Goal: Complete application form: Complete application form

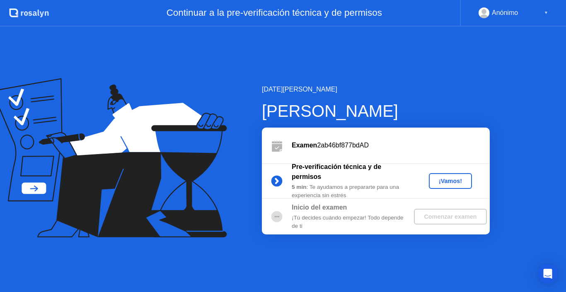
click at [457, 182] on div "¡Vamos!" at bounding box center [450, 181] width 36 height 7
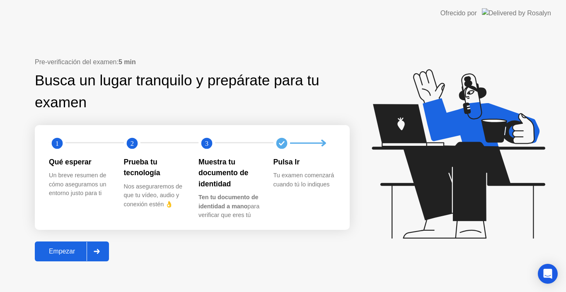
click at [100, 256] on div at bounding box center [97, 251] width 20 height 19
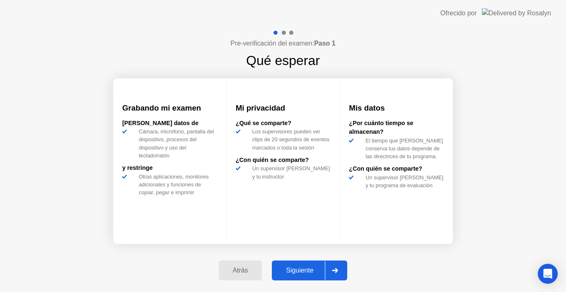
click at [331, 276] on div at bounding box center [335, 270] width 20 height 19
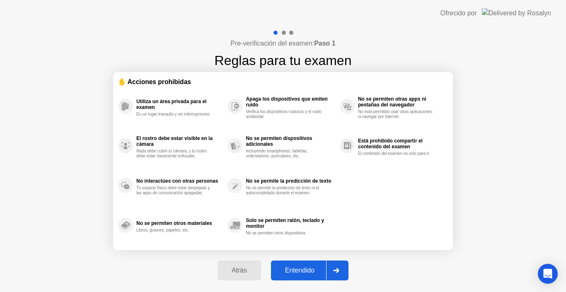
click at [331, 276] on div at bounding box center [336, 270] width 20 height 19
select select "Available cameras"
select select "Available speakers"
select select "Available microphones"
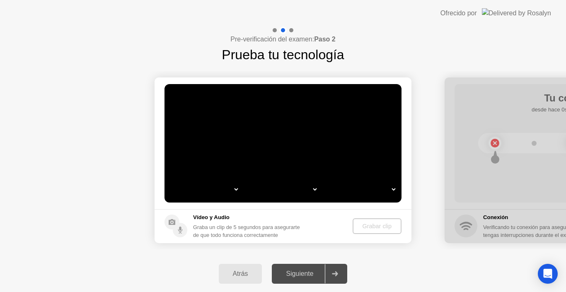
select select "*"
select select "**********"
select select "*******"
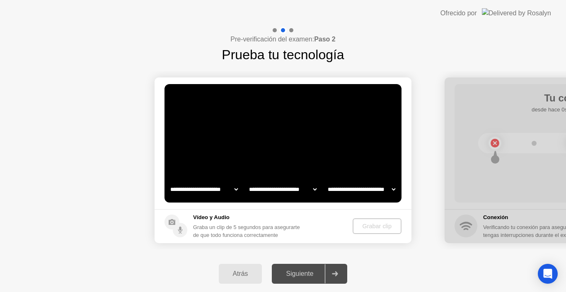
select select "*******"
click at [237, 192] on select "**********" at bounding box center [204, 189] width 71 height 17
click at [233, 188] on select "**********" at bounding box center [204, 189] width 71 height 17
click at [236, 190] on select "**********" at bounding box center [204, 189] width 71 height 17
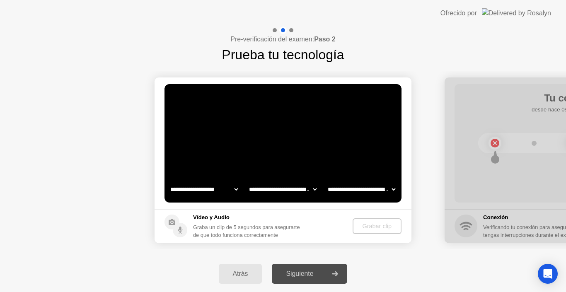
click at [379, 231] on button "Grabar clip" at bounding box center [377, 226] width 48 height 16
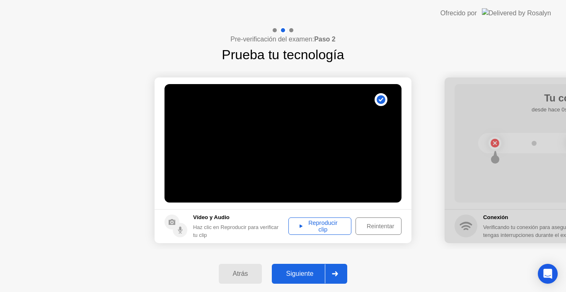
click at [315, 232] on div "Reproducir clip" at bounding box center [319, 226] width 57 height 13
click at [303, 225] on div "Reproducir clip" at bounding box center [319, 226] width 57 height 13
click at [331, 270] on div at bounding box center [335, 273] width 20 height 19
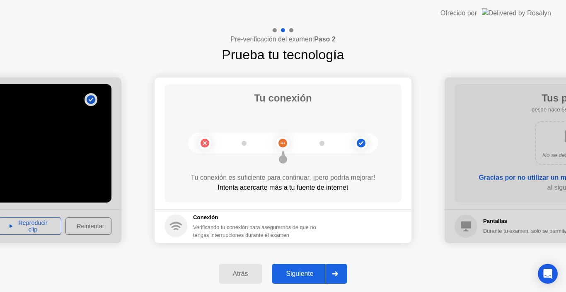
click at [331, 270] on div at bounding box center [335, 273] width 20 height 19
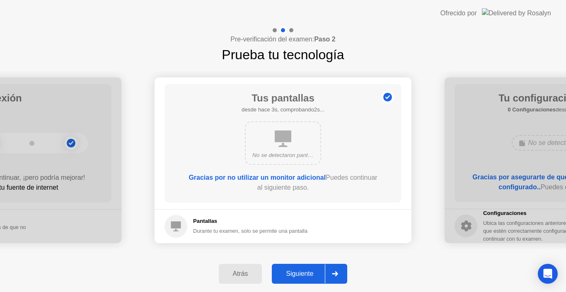
click at [331, 270] on div at bounding box center [335, 273] width 20 height 19
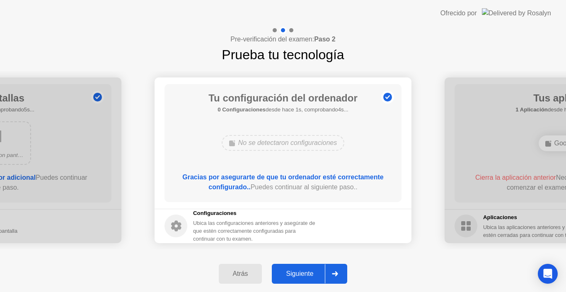
click at [331, 270] on div at bounding box center [335, 273] width 20 height 19
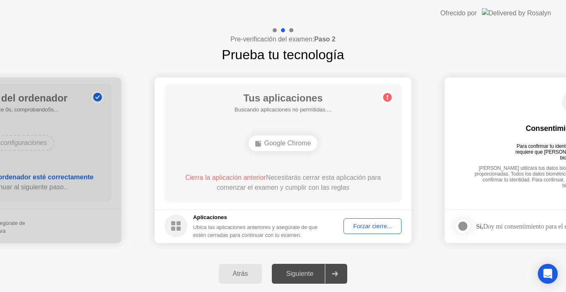
click at [331, 270] on div at bounding box center [335, 273] width 20 height 19
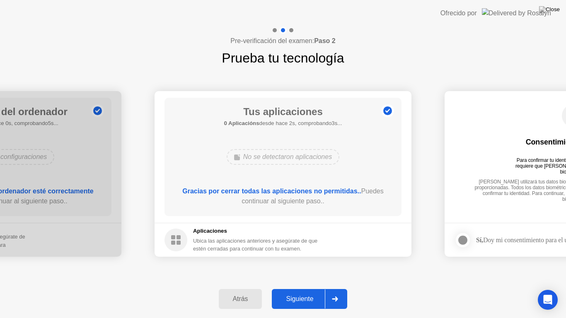
drag, startPoint x: 325, startPoint y: 289, endPoint x: 323, endPoint y: 302, distance: 13.4
click at [323, 292] on div "Atrás Siguiente" at bounding box center [283, 299] width 566 height 38
click at [323, 292] on div "Siguiente" at bounding box center [299, 298] width 51 height 7
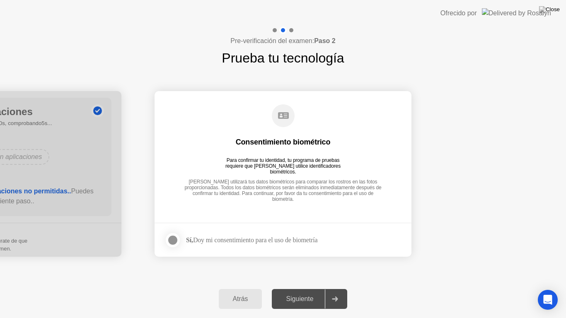
click at [316, 236] on div "Sí, Doy mi consentimiento para el uso de biometría" at bounding box center [240, 240] width 153 height 17
click at [169, 237] on div at bounding box center [173, 240] width 10 height 10
click at [295, 292] on button "Siguiente" at bounding box center [309, 299] width 75 height 20
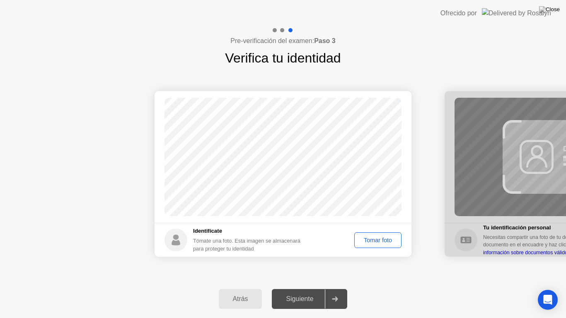
click at [372, 237] on div "Tomar foto" at bounding box center [377, 240] width 41 height 7
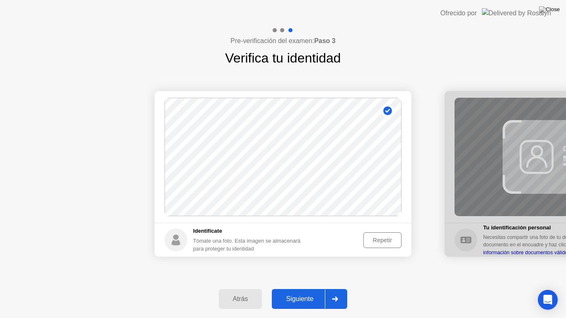
click at [325, 292] on div "Siguiente" at bounding box center [299, 298] width 51 height 7
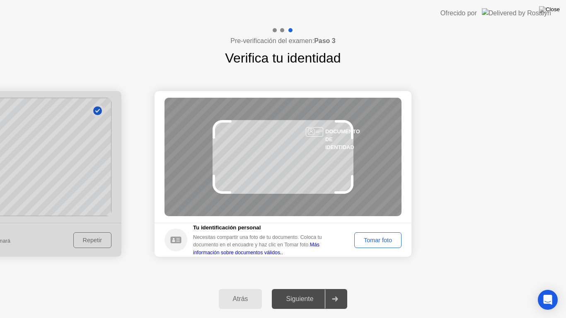
click at [383, 237] on div "Tomar foto" at bounding box center [377, 240] width 41 height 7
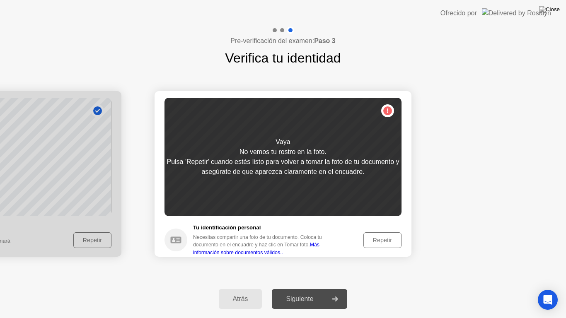
click at [383, 237] on div "Repetir" at bounding box center [382, 240] width 32 height 7
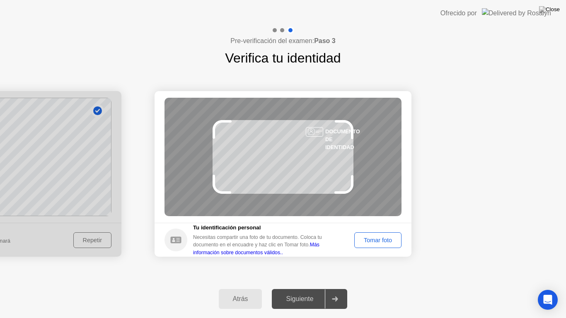
click at [383, 237] on div "Tomar foto" at bounding box center [377, 240] width 41 height 7
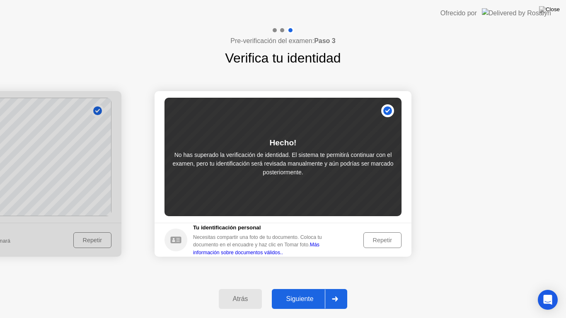
click at [383, 237] on div "Repetir" at bounding box center [382, 240] width 32 height 7
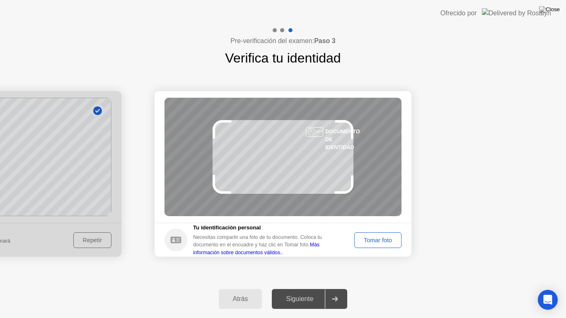
click at [387, 237] on div "Tomar foto" at bounding box center [377, 240] width 41 height 7
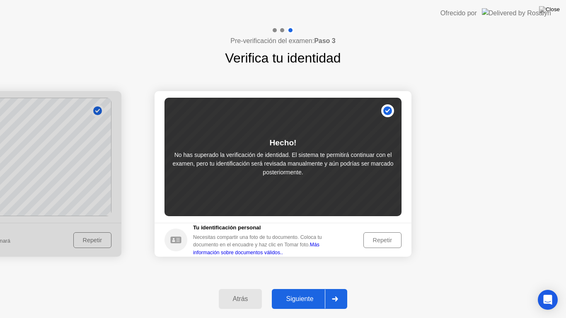
click at [392, 238] on div "Repetir" at bounding box center [382, 240] width 32 height 7
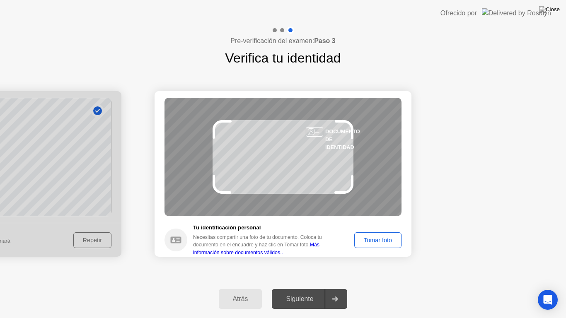
click at [395, 237] on div "Tomar foto" at bounding box center [377, 240] width 41 height 7
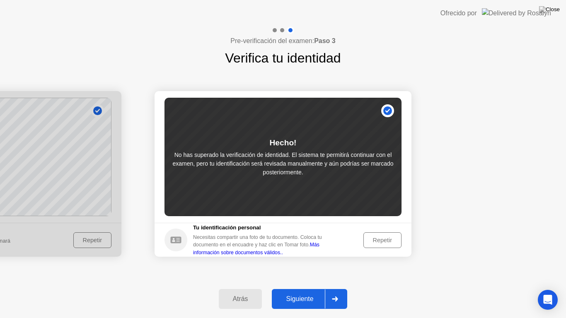
click at [395, 237] on div "Repetir" at bounding box center [382, 240] width 32 height 7
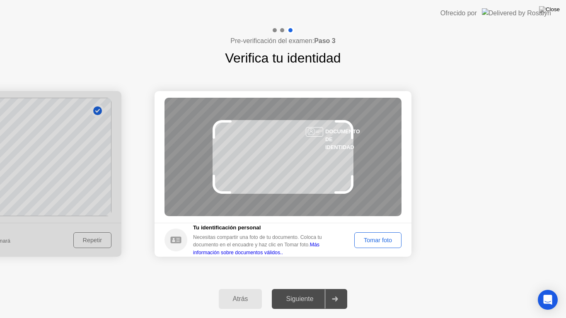
click at [395, 237] on div "Tomar foto" at bounding box center [377, 240] width 41 height 7
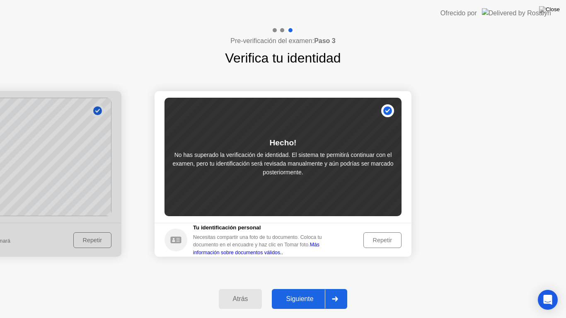
click at [395, 237] on div "Repetir" at bounding box center [382, 240] width 32 height 7
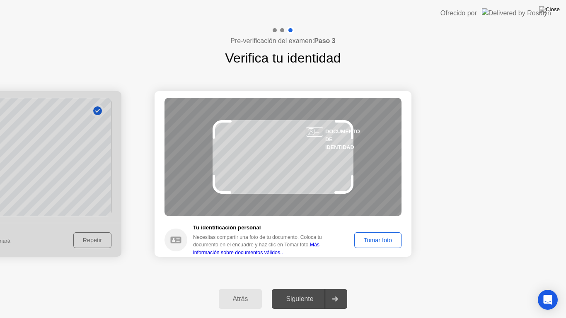
click at [395, 237] on div "Tomar foto" at bounding box center [377, 240] width 41 height 7
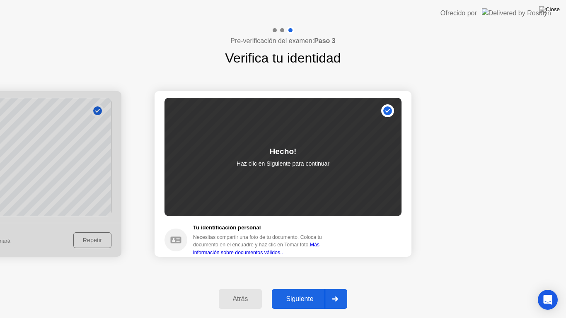
click at [315, 292] on div "Siguiente" at bounding box center [299, 298] width 51 height 7
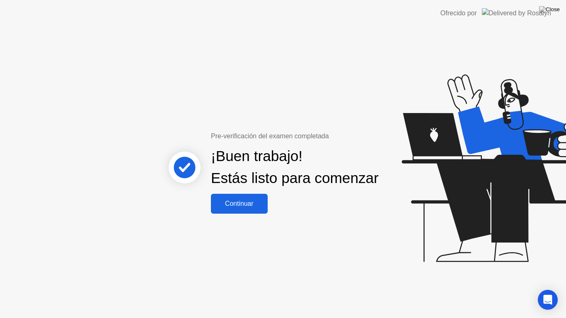
click at [247, 208] on div "Continuar" at bounding box center [239, 203] width 52 height 7
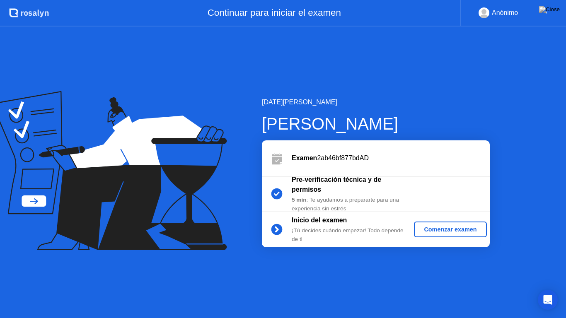
click at [480, 234] on button "Comenzar examen" at bounding box center [450, 230] width 72 height 16
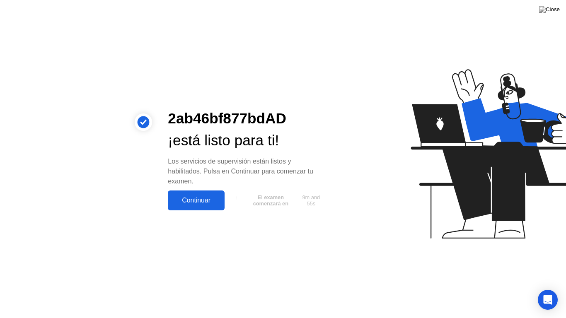
click at [206, 194] on button "Continuar" at bounding box center [196, 201] width 57 height 20
